Goal: Transaction & Acquisition: Purchase product/service

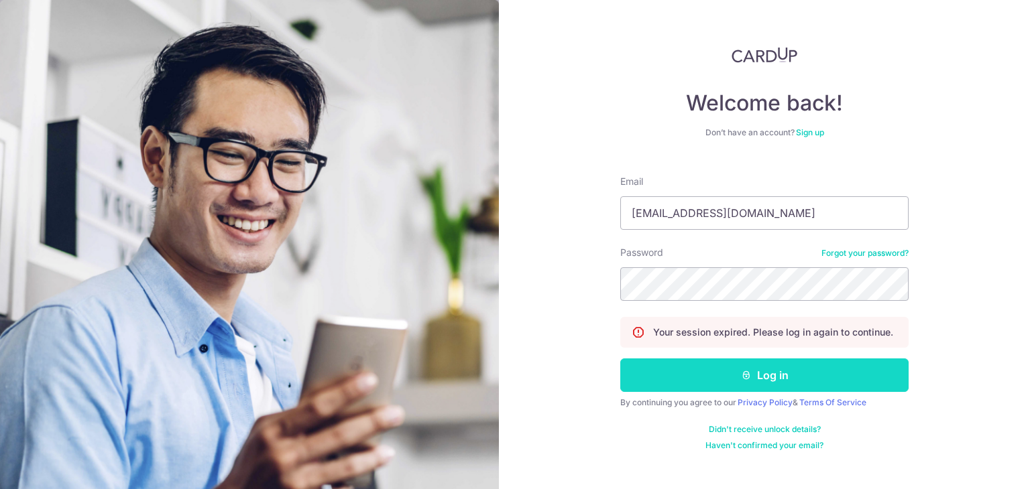
click at [765, 376] on button "Log in" at bounding box center [764, 376] width 288 height 34
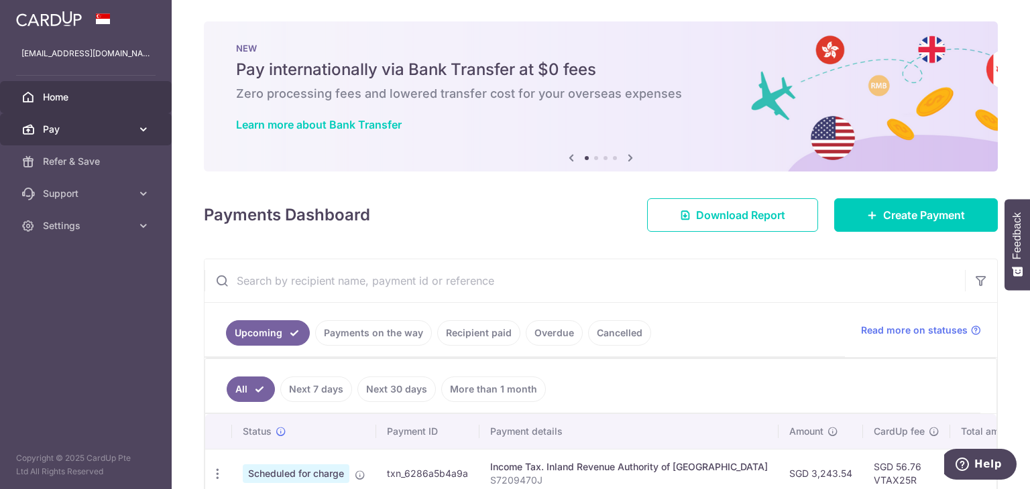
click at [137, 130] on icon at bounding box center [143, 129] width 13 height 13
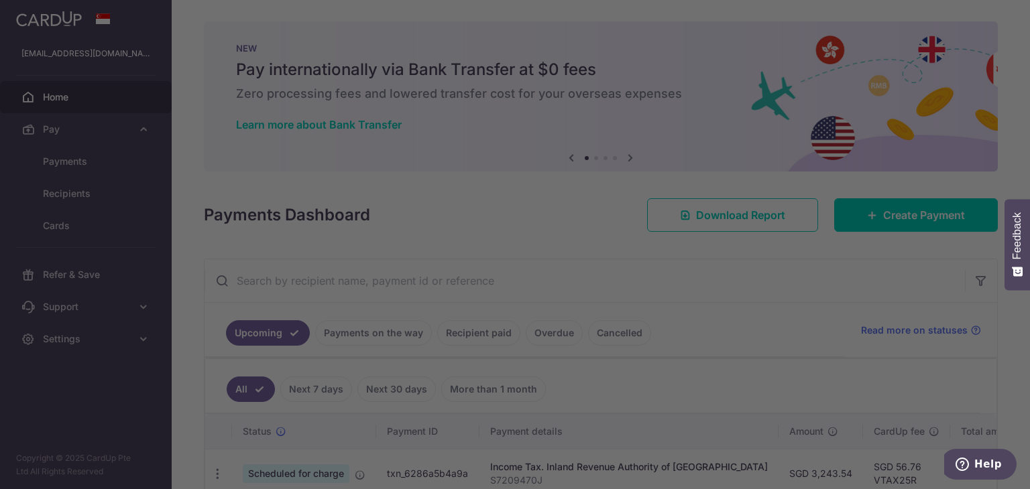
click at [77, 162] on div at bounding box center [520, 247] width 1040 height 494
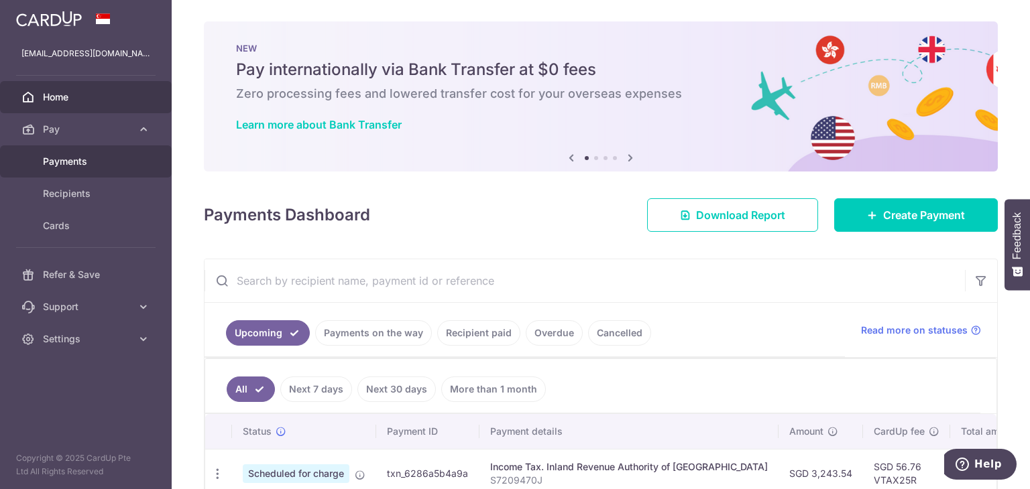
click at [78, 166] on span "Payments" at bounding box center [87, 161] width 89 height 13
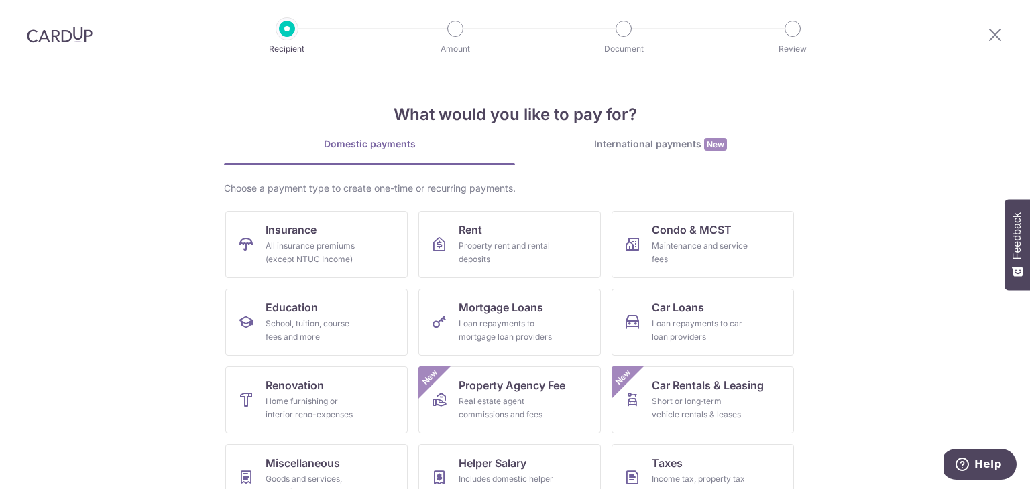
click at [598, 152] on link "International payments New" at bounding box center [660, 150] width 291 height 27
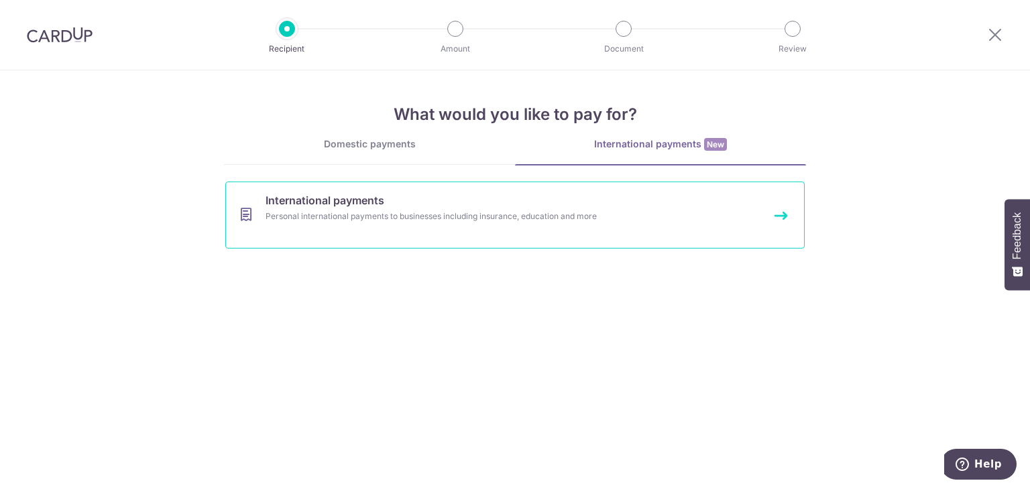
click at [467, 205] on link "International payments Personal international payments to businesses including …" at bounding box center [514, 215] width 579 height 67
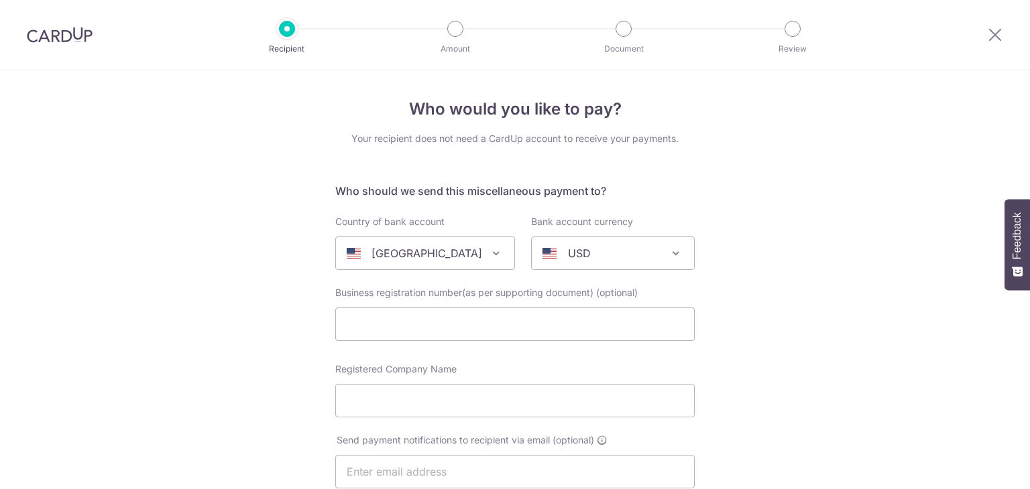
select select
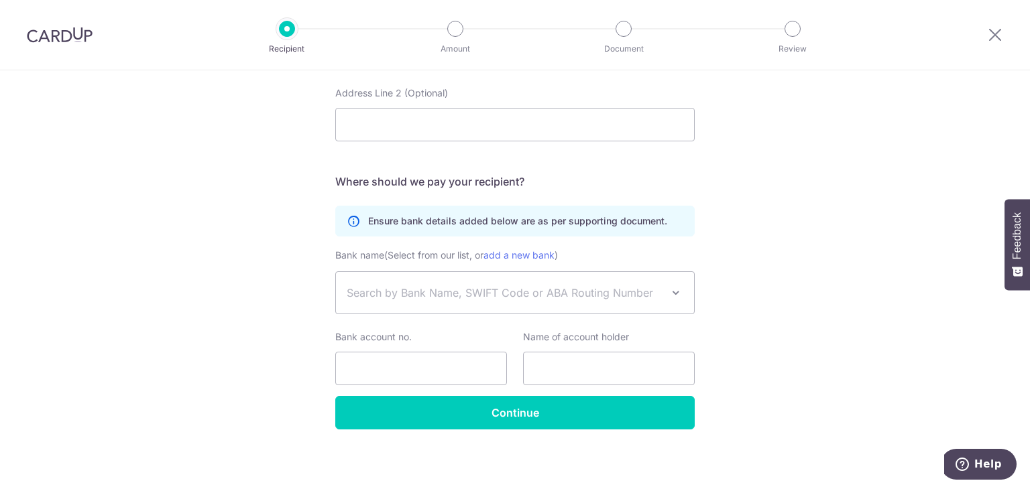
scroll to position [705, 0]
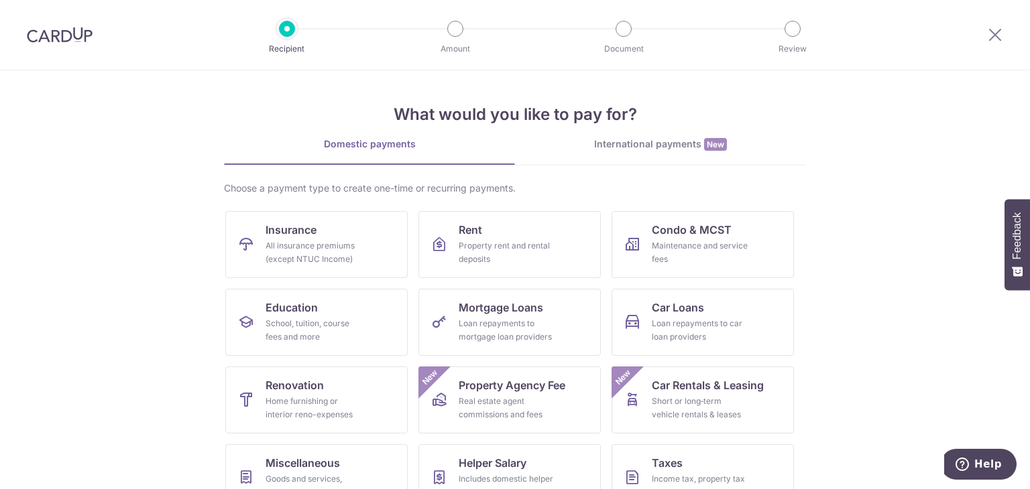
click at [359, 146] on div "Domestic payments" at bounding box center [369, 143] width 291 height 13
click at [662, 147] on div "International payments New" at bounding box center [660, 144] width 291 height 14
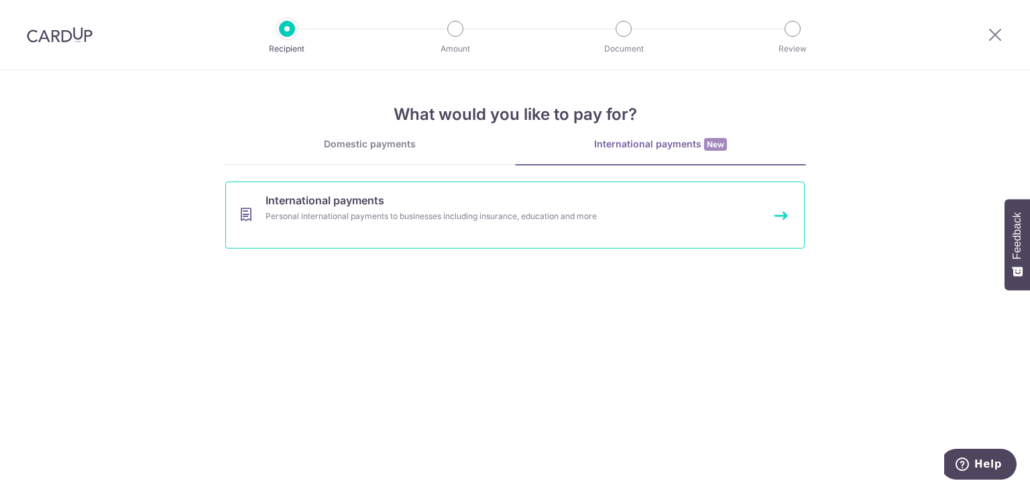
click at [573, 222] on div "Personal international payments to businesses including insurance, education an…" at bounding box center [497, 216] width 463 height 13
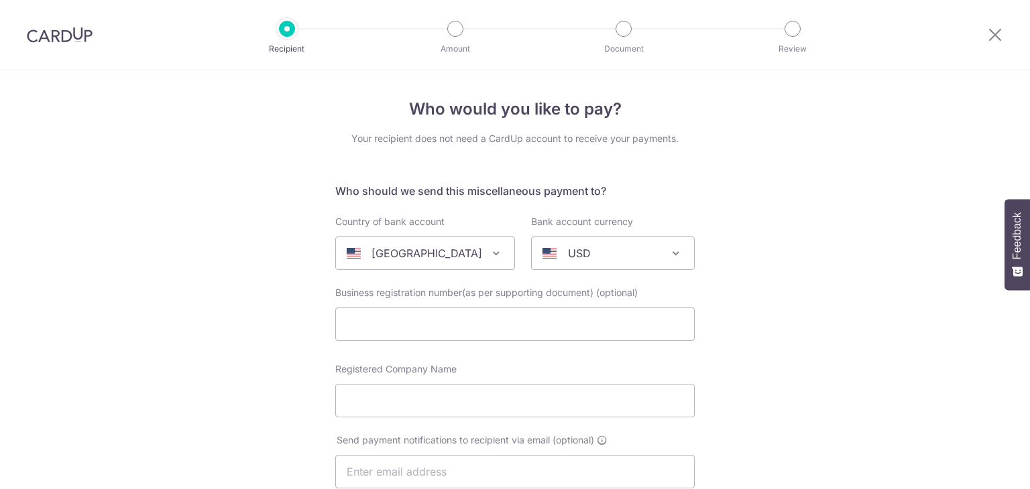
select select
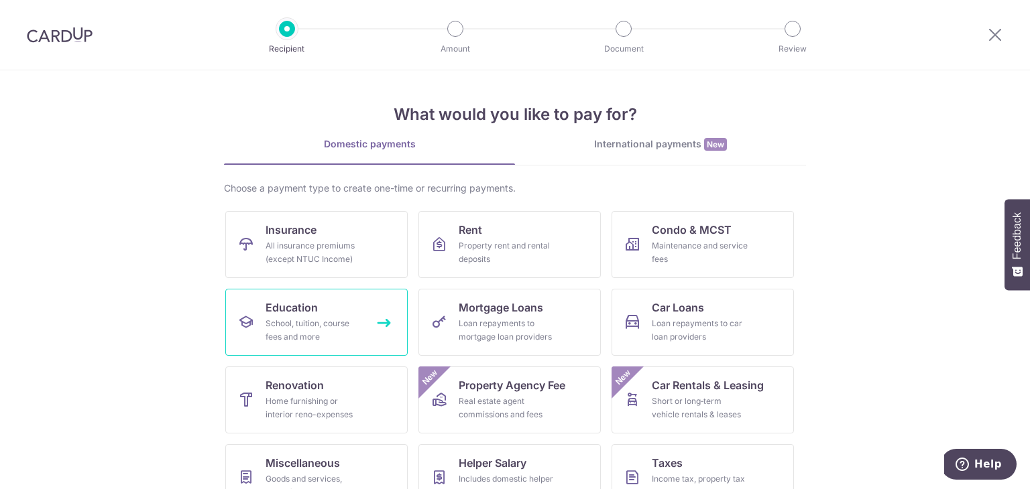
click at [345, 310] on link "Education School, tuition, course fees and more" at bounding box center [316, 322] width 182 height 67
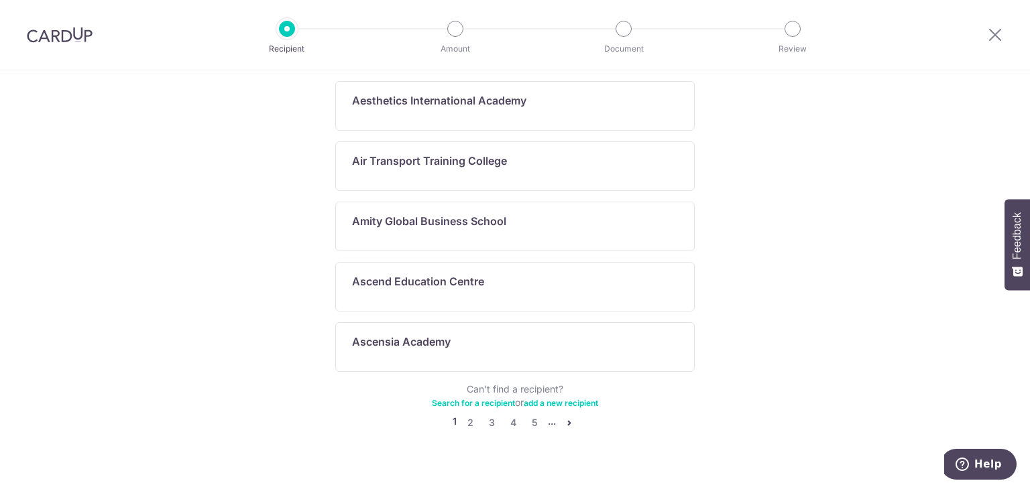
scroll to position [736, 0]
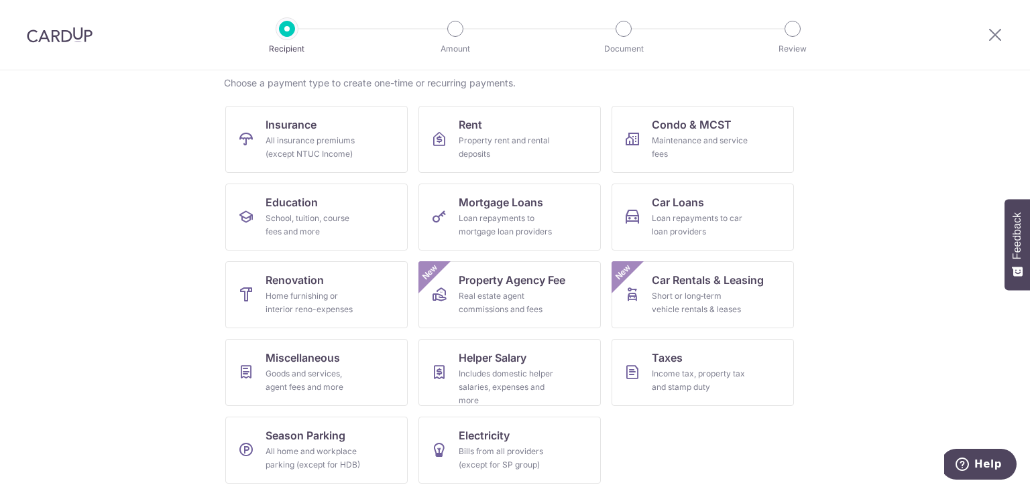
scroll to position [110, 0]
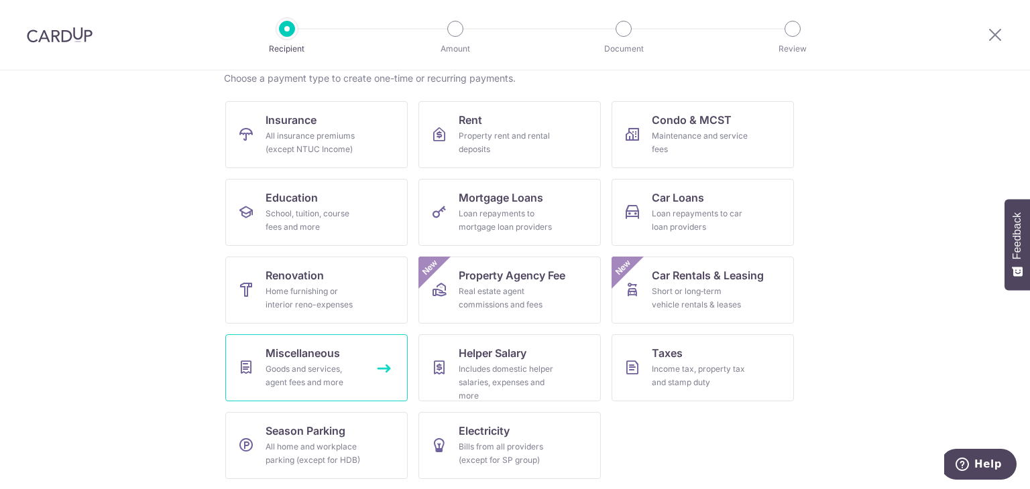
click at [331, 357] on span "Miscellaneous" at bounding box center [303, 353] width 74 height 16
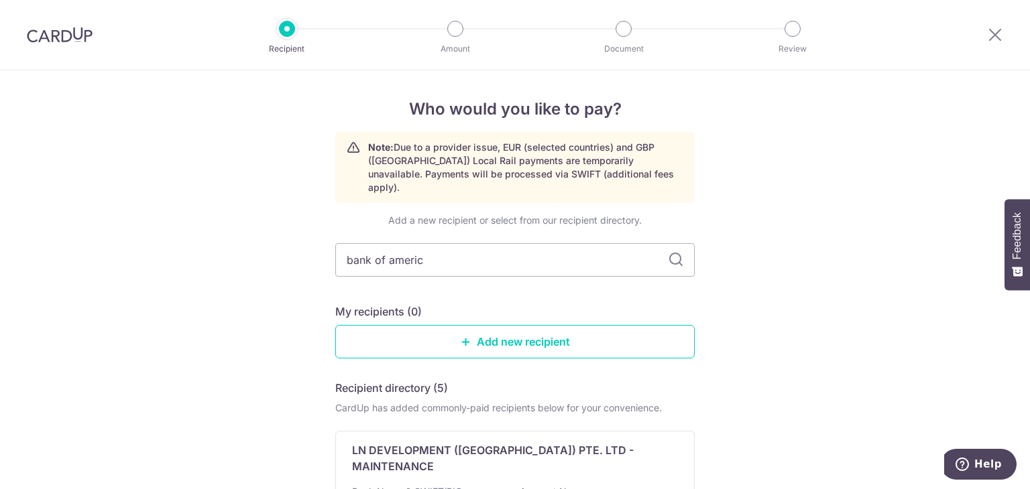
type input "bank of america"
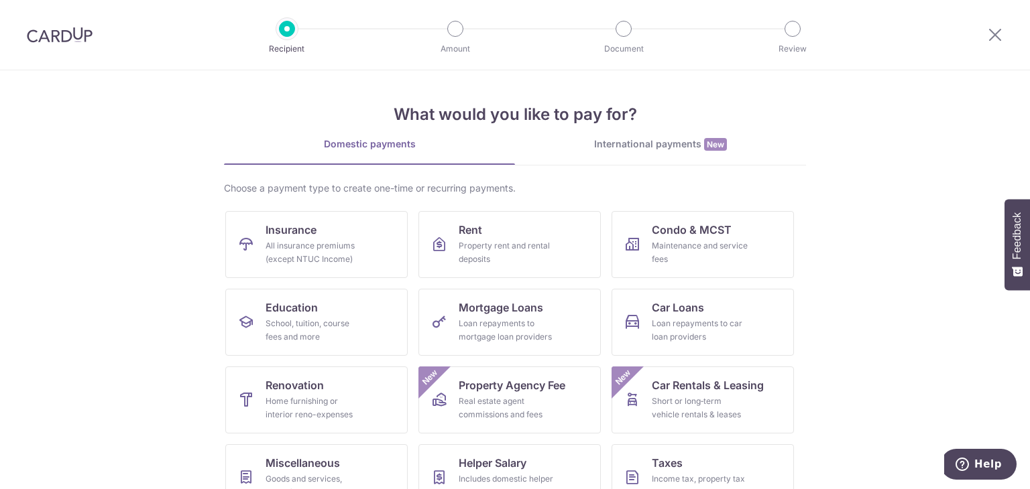
click at [638, 144] on div "International payments New" at bounding box center [660, 144] width 291 height 14
